Goal: Entertainment & Leisure: Consume media (video, audio)

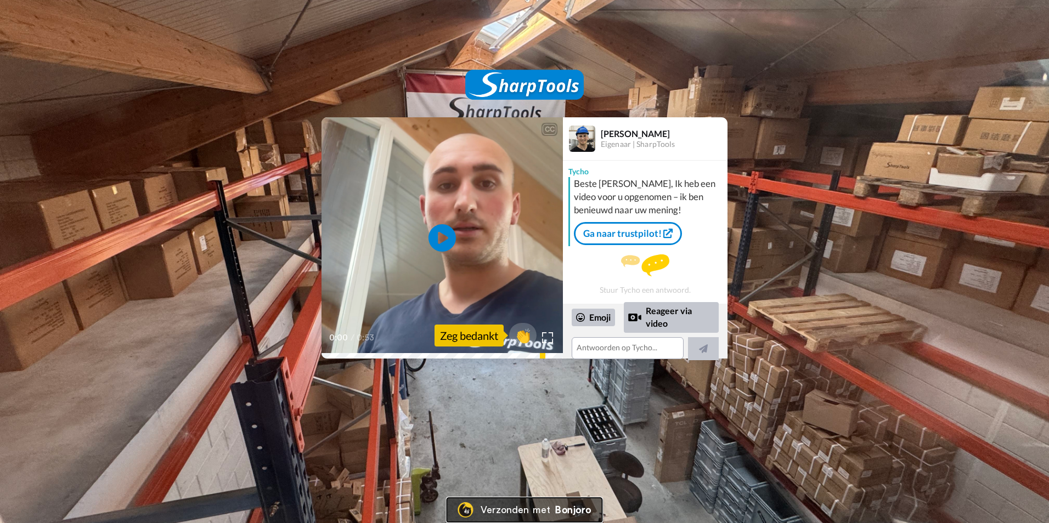
click at [505, 503] on div "Verzonden met" at bounding box center [515, 510] width 70 height 10
click at [446, 233] on icon at bounding box center [442, 238] width 29 height 29
drag, startPoint x: 446, startPoint y: 233, endPoint x: 412, endPoint y: 261, distance: 44.4
click at [412, 261] on video at bounding box center [441, 237] width 241 height 241
click at [441, 232] on icon at bounding box center [442, 238] width 29 height 29
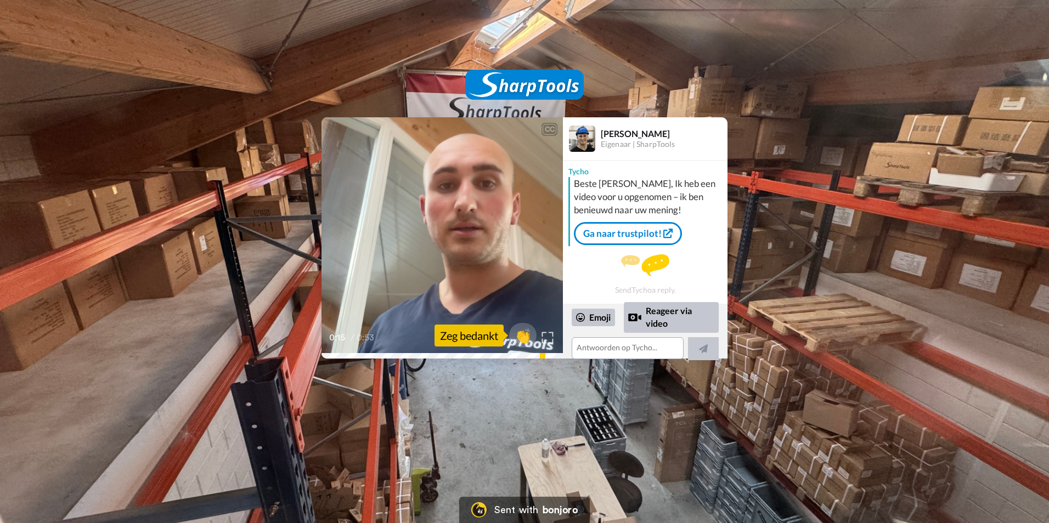
click at [540, 341] on div at bounding box center [547, 338] width 16 height 16
drag, startPoint x: 551, startPoint y: 335, endPoint x: 553, endPoint y: 376, distance: 40.6
click at [551, 335] on img at bounding box center [547, 337] width 11 height 11
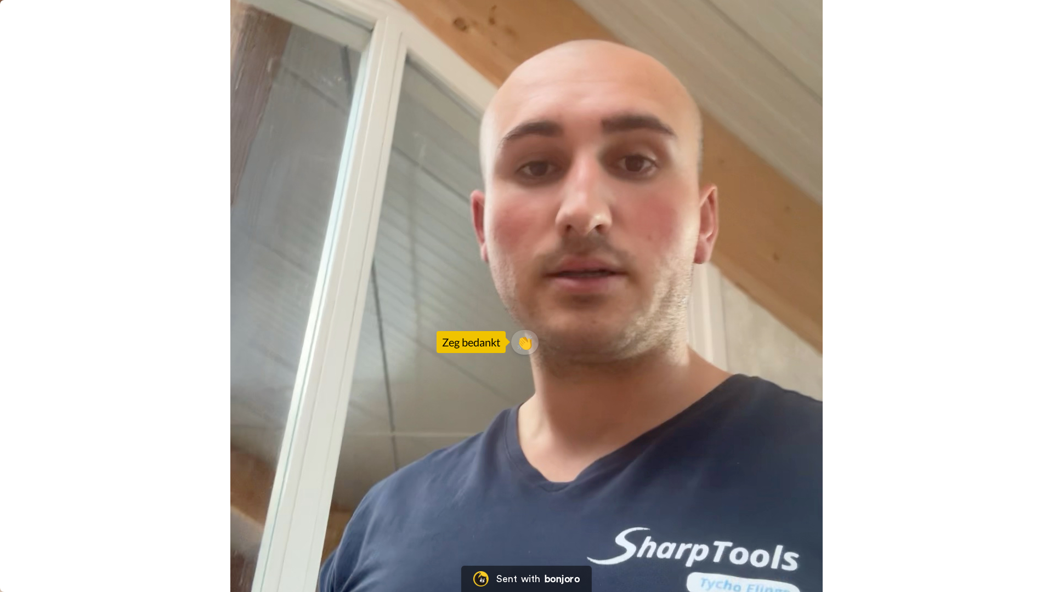
click at [512, 266] on video at bounding box center [526, 296] width 1053 height 592
click at [841, 505] on video at bounding box center [526, 296] width 1053 height 592
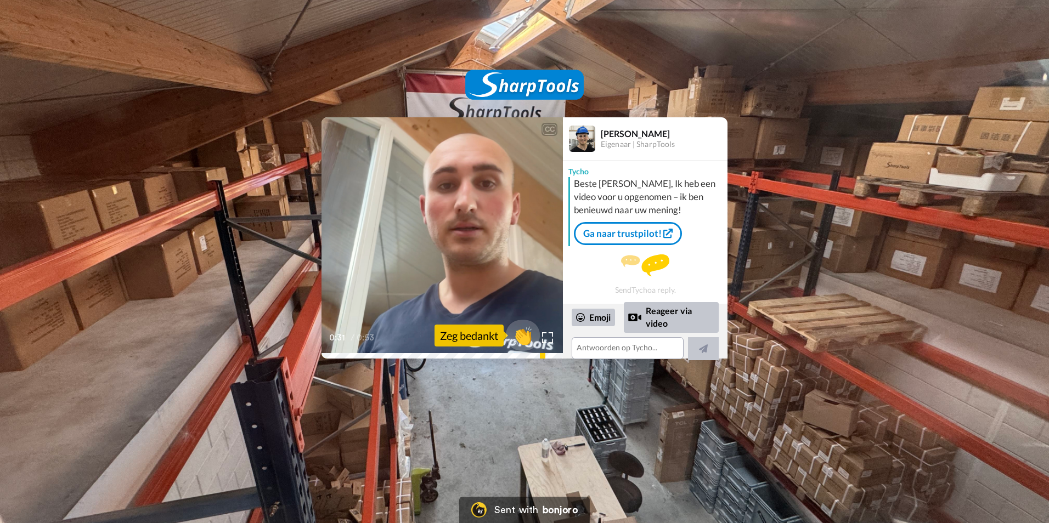
click at [524, 339] on span "👏" at bounding box center [523, 336] width 35 height 22
